Goal: Check status: Check status

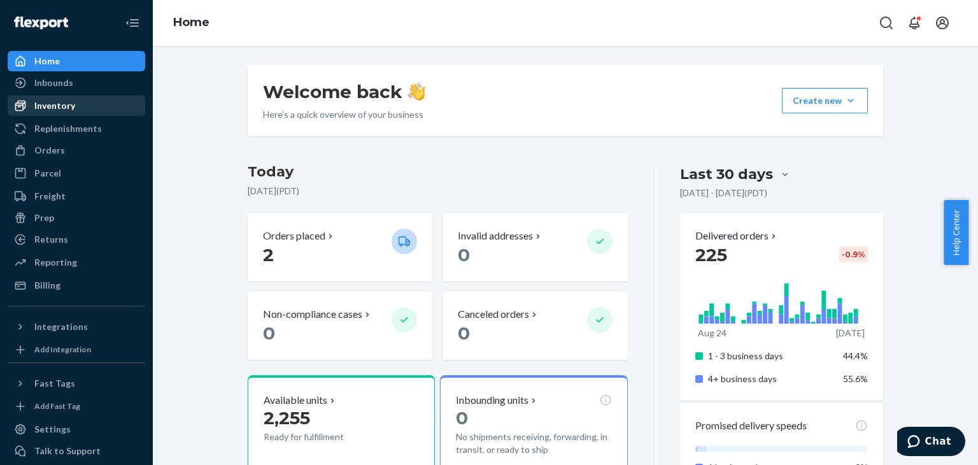
click at [76, 101] on div "Inventory" at bounding box center [76, 106] width 135 height 18
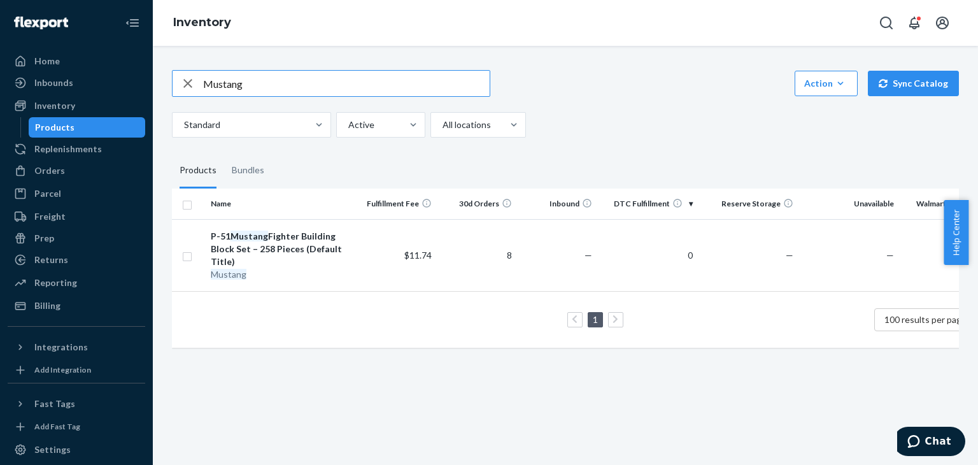
drag, startPoint x: 254, startPoint y: 89, endPoint x: 153, endPoint y: 74, distance: 102.3
click at [154, 74] on div "Mustang Action Create product Create bundle Bulk create products Bulk update pr…" at bounding box center [565, 255] width 825 height 419
type input "180PU"
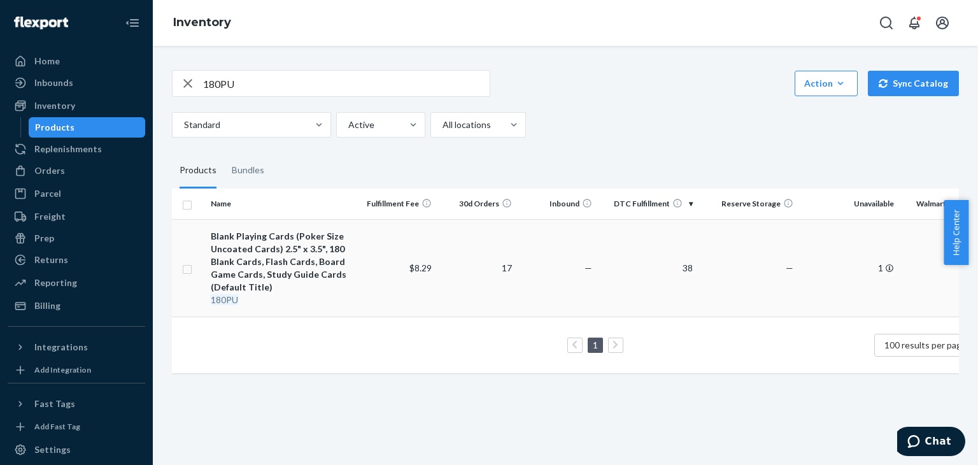
click at [283, 243] on div "Blank Playing Cards (Poker Size Uncoated Cards) 2.5" x 3.5", 180 Blank Cards, F…" at bounding box center [281, 262] width 141 height 64
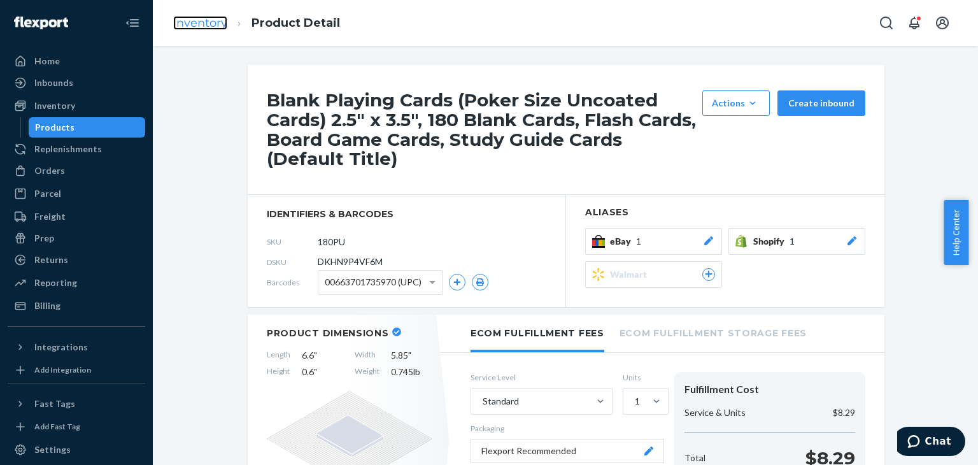
click at [195, 25] on link "Inventory" at bounding box center [200, 23] width 54 height 14
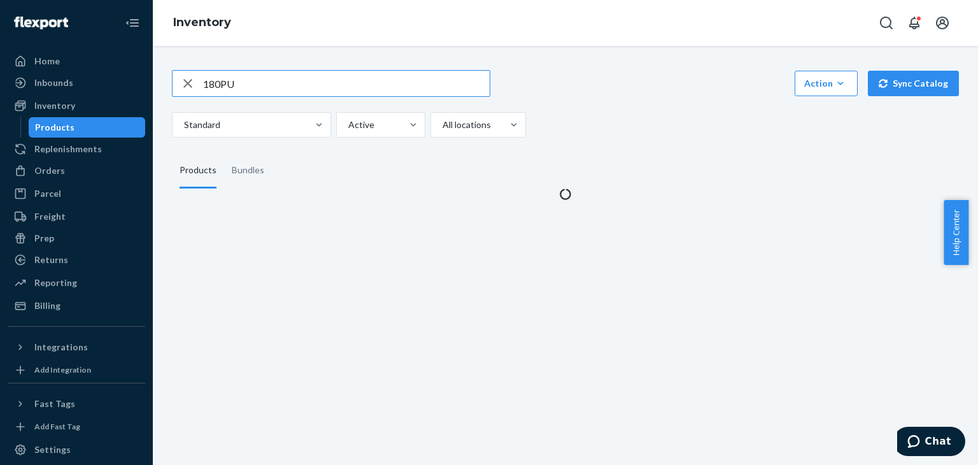
drag, startPoint x: 286, startPoint y: 85, endPoint x: 152, endPoint y: 69, distance: 135.3
click at [152, 69] on div "Home Inbounds Shipping Plans Problems Inventory Products Replenishments Orders …" at bounding box center [489, 232] width 978 height 465
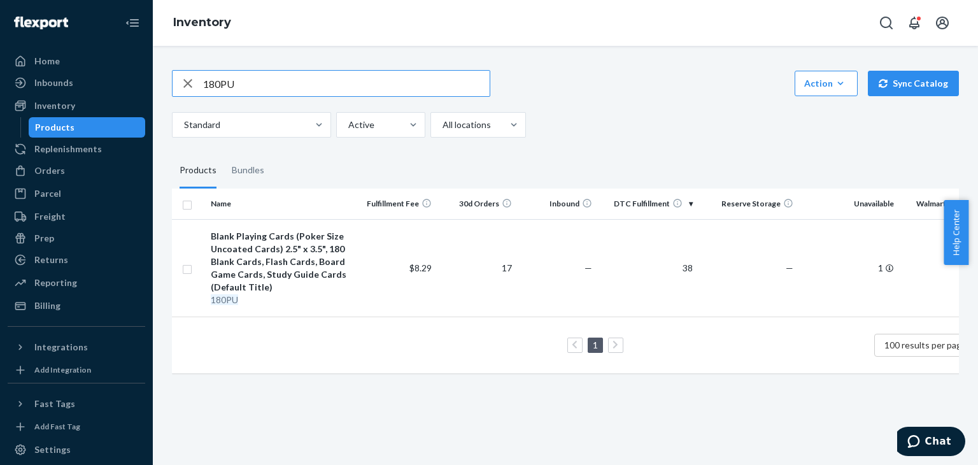
type input "f"
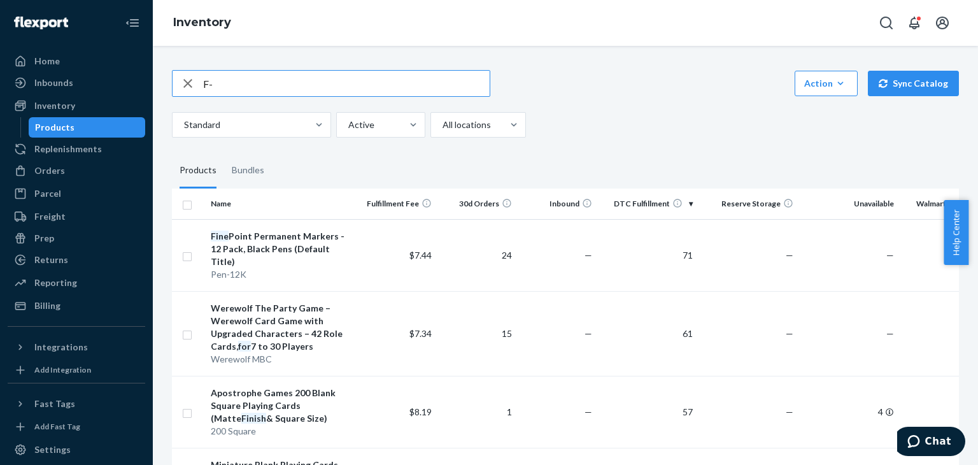
click at [243, 85] on input "F-" at bounding box center [346, 83] width 286 height 25
type input "F-18"
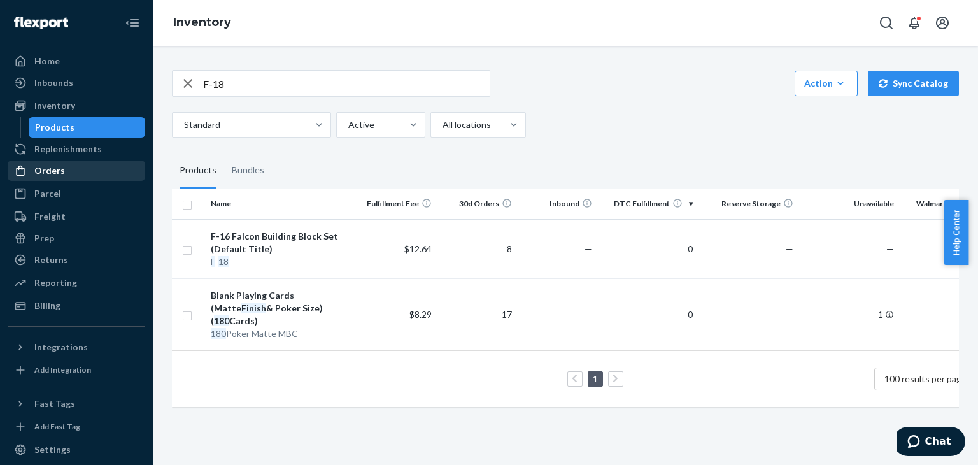
click at [55, 174] on div "Orders" at bounding box center [49, 170] width 31 height 13
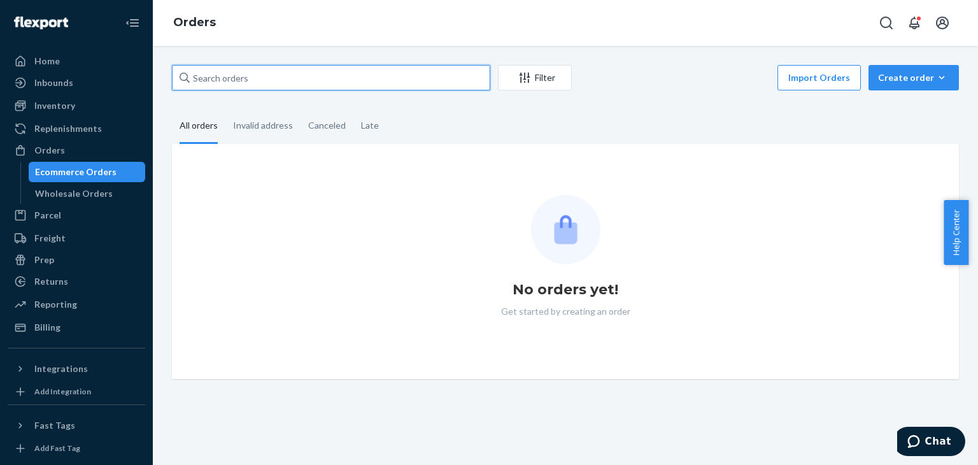
click at [279, 78] on input "text" at bounding box center [331, 77] width 318 height 25
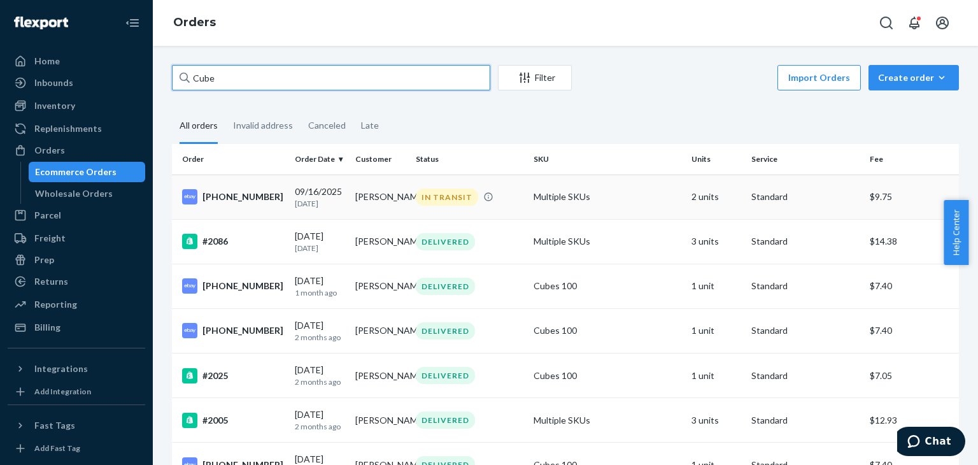
type input "Cube"
click at [270, 199] on div "[PHONE_NUMBER]" at bounding box center [233, 196] width 102 height 15
drag, startPoint x: 213, startPoint y: 64, endPoint x: 152, endPoint y: 46, distance: 63.7
click at [152, 46] on div "Home Inbounds Shipping Plans Problems Inventory Products Replenishments Orders …" at bounding box center [489, 232] width 978 height 465
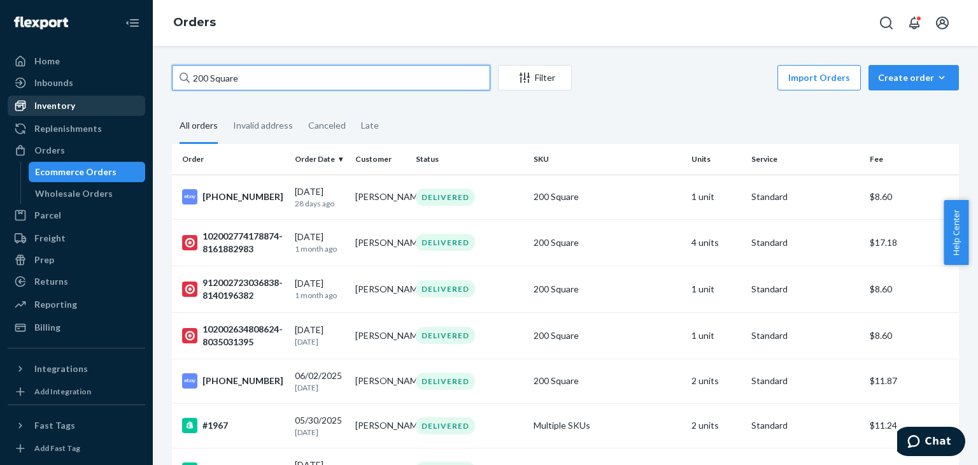
type input "200 Square"
click at [48, 100] on div "Inventory" at bounding box center [54, 105] width 41 height 13
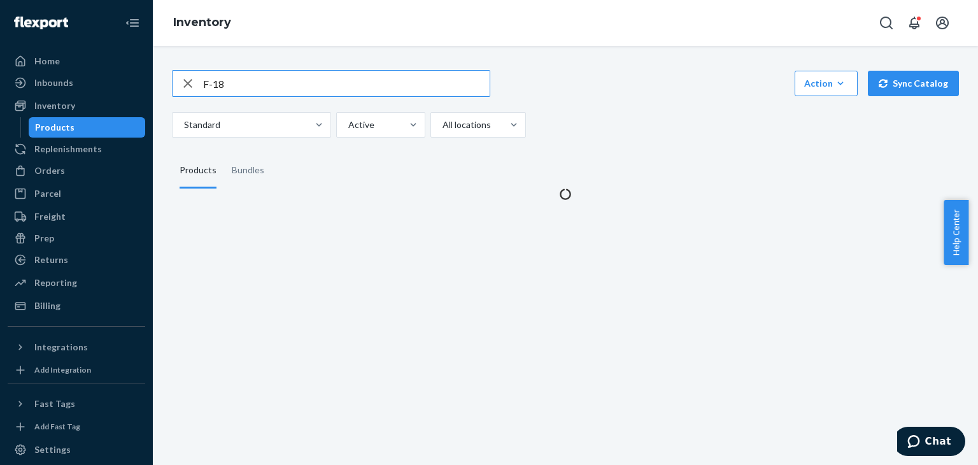
click at [163, 67] on div "F-18 Action Create product Create bundle Bulk create products Bulk update produ…" at bounding box center [565, 128] width 806 height 146
type input "Square"
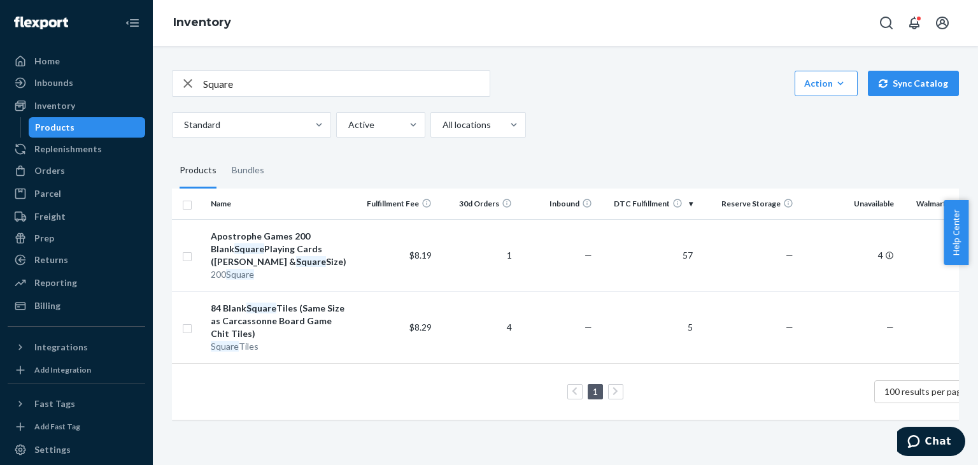
drag, startPoint x: 603, startPoint y: 112, endPoint x: 597, endPoint y: 116, distance: 7.8
click at [598, 115] on div "Standard Active All locations" at bounding box center [560, 124] width 777 height 25
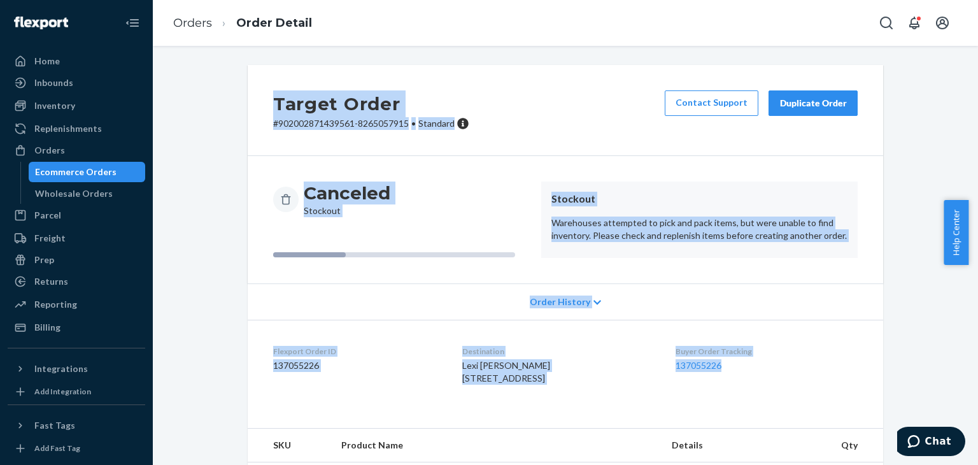
drag, startPoint x: 227, startPoint y: 87, endPoint x: 896, endPoint y: 377, distance: 729.3
click at [896, 377] on div "Target Order # 902002871439561-8265057915 • Standard Contact Support Duplicate …" at bounding box center [565, 288] width 806 height 446
drag, startPoint x: 232, startPoint y: 70, endPoint x: 900, endPoint y: 340, distance: 720.2
click at [968, 348] on html "Home Inbounds Shipping Plans Problems Inventory Products Replenishments Orders …" at bounding box center [489, 232] width 978 height 465
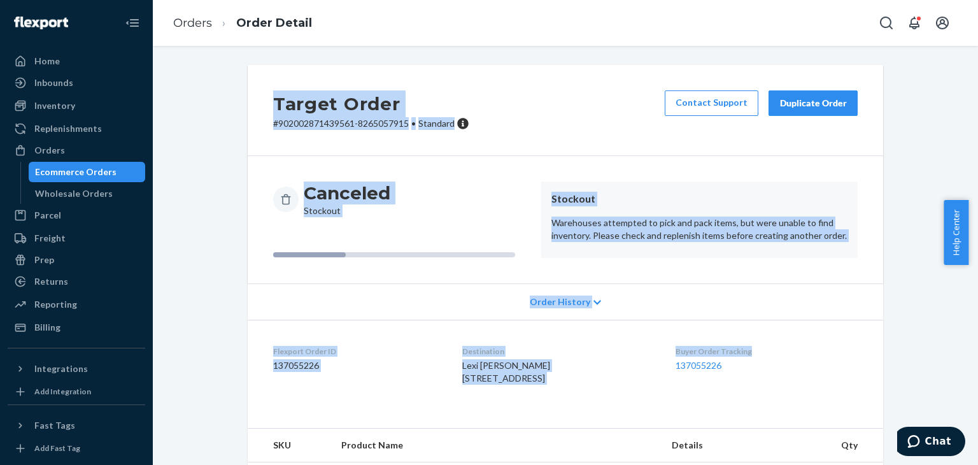
click at [876, 342] on dl "Flexport Order ID 137055226 Destination Lexi Janik 7453 S 146th St Apt 2311 Oma…" at bounding box center [565, 367] width 635 height 95
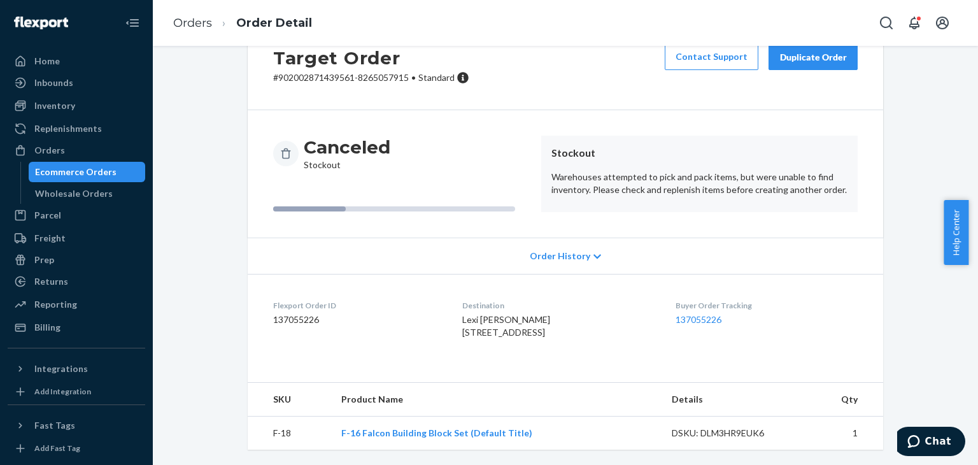
scroll to position [71, 0]
click at [206, 24] on link "Orders" at bounding box center [192, 23] width 39 height 14
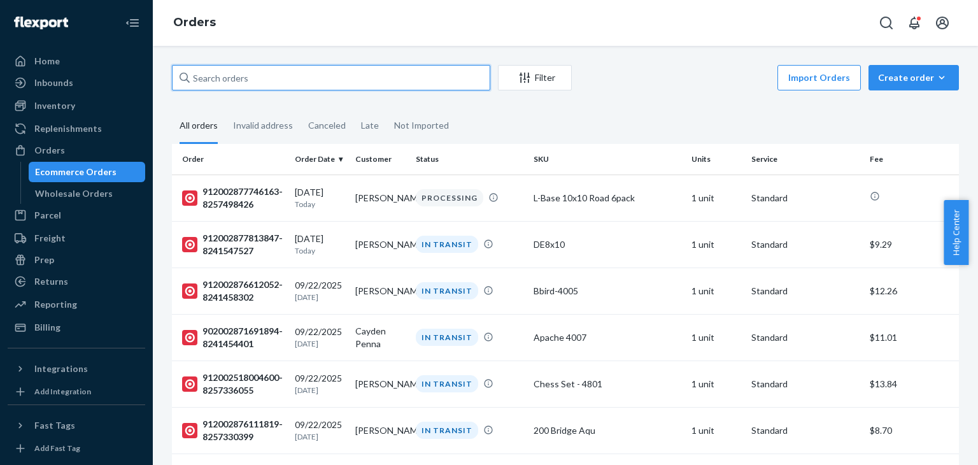
click at [379, 75] on input "text" at bounding box center [331, 77] width 318 height 25
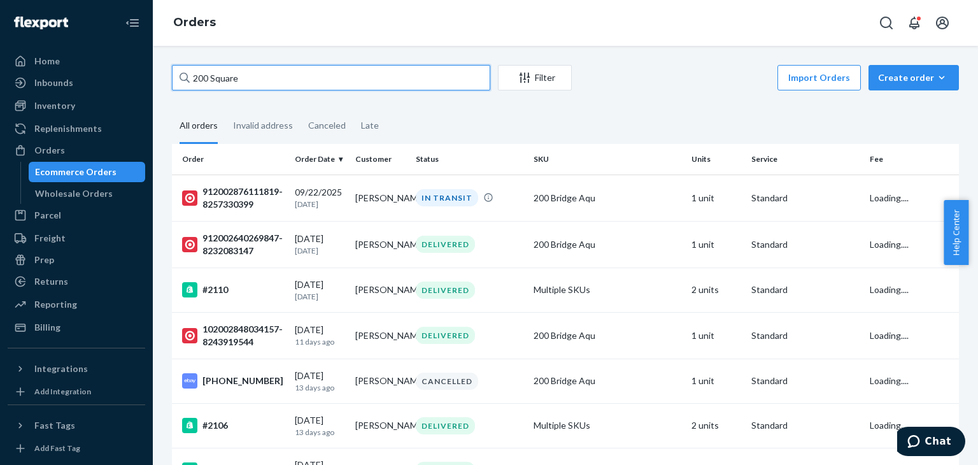
type input "200 Square"
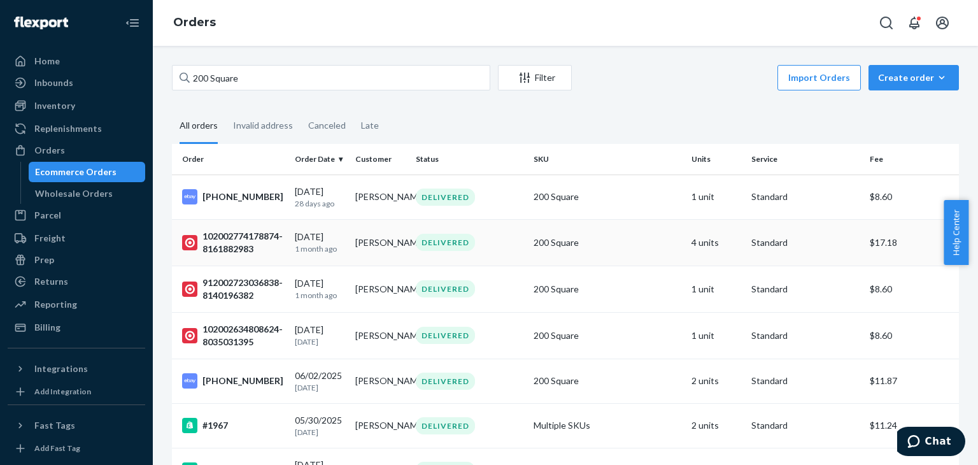
click at [258, 235] on div "102002774178874-8161882983" at bounding box center [233, 242] width 102 height 25
